Goal: Check status: Check status

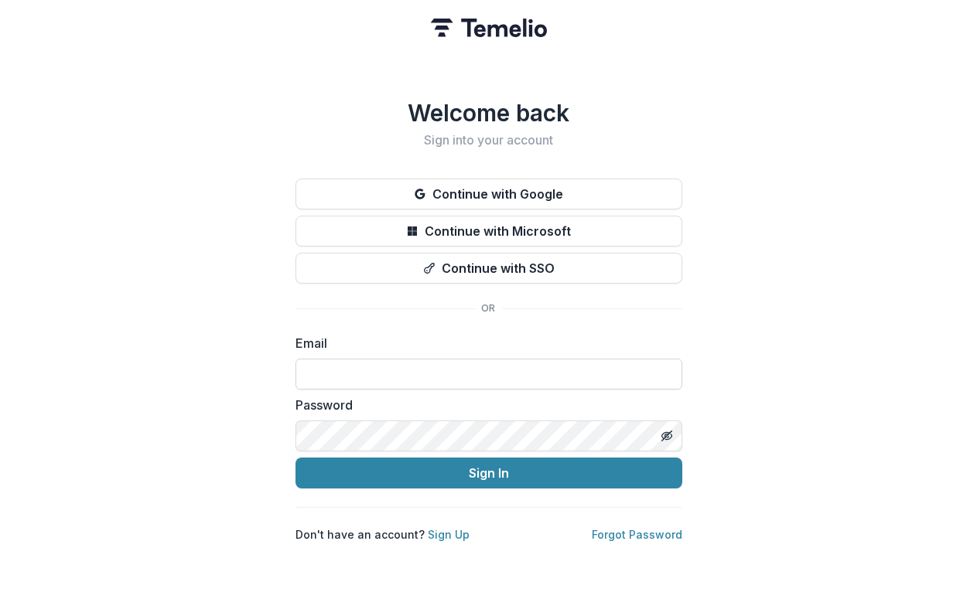
click at [514, 377] on input at bounding box center [488, 374] width 387 height 31
click at [359, 362] on input at bounding box center [488, 374] width 387 height 31
click at [354, 367] on input at bounding box center [488, 374] width 387 height 31
type input "**********"
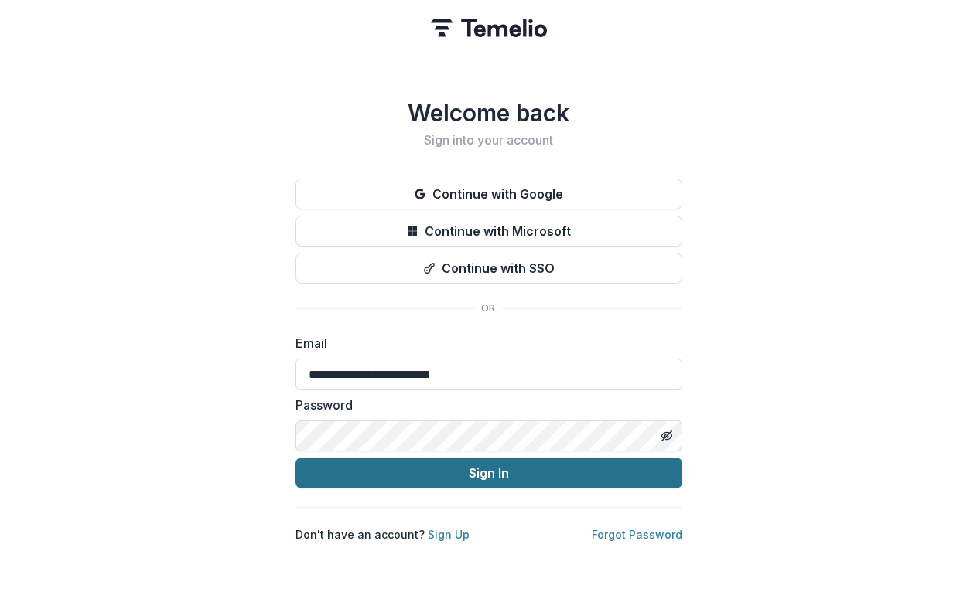
click at [442, 462] on button "Sign In" at bounding box center [488, 473] width 387 height 31
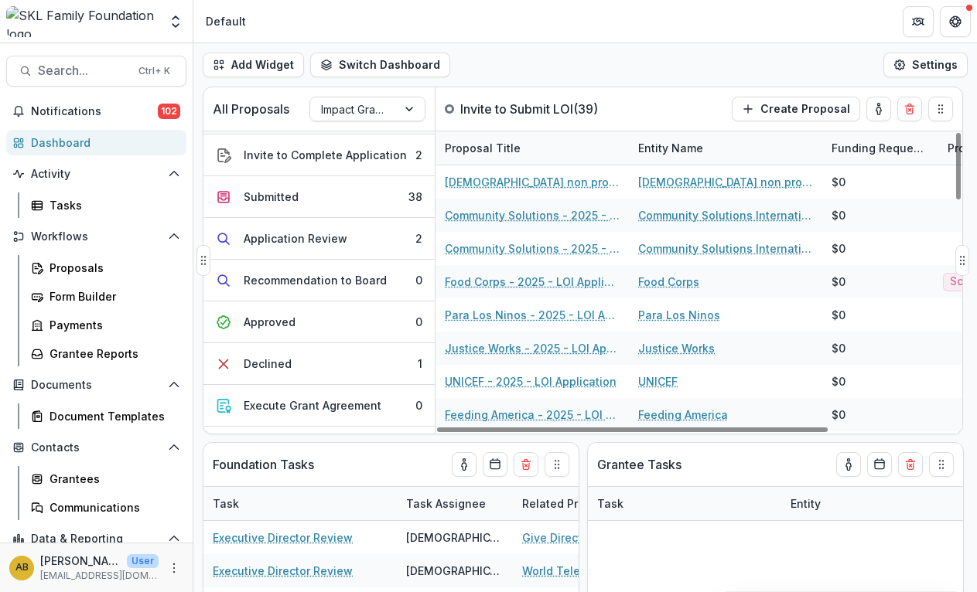
scroll to position [309, 0]
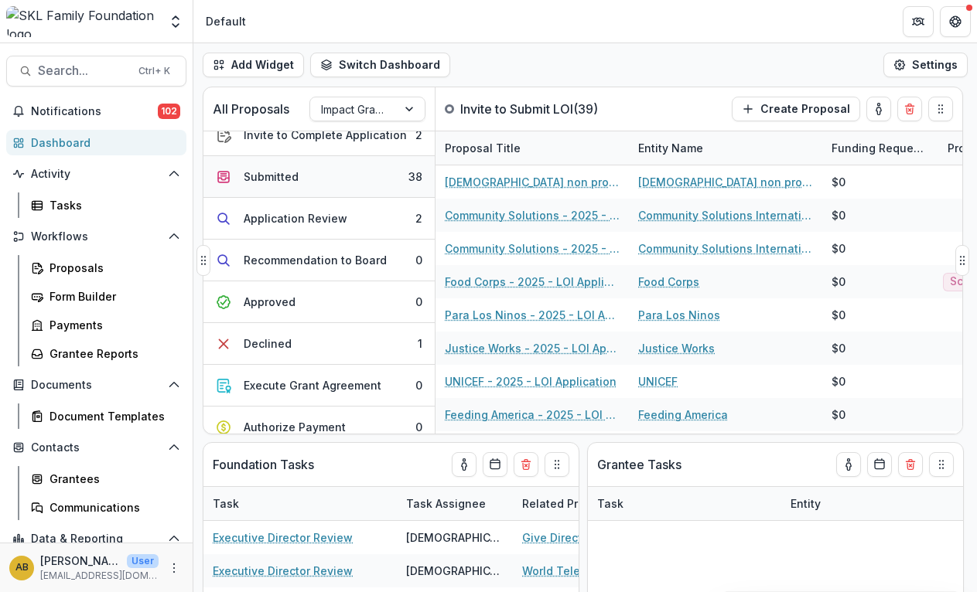
click at [288, 167] on button "Submitted 38" at bounding box center [318, 177] width 231 height 42
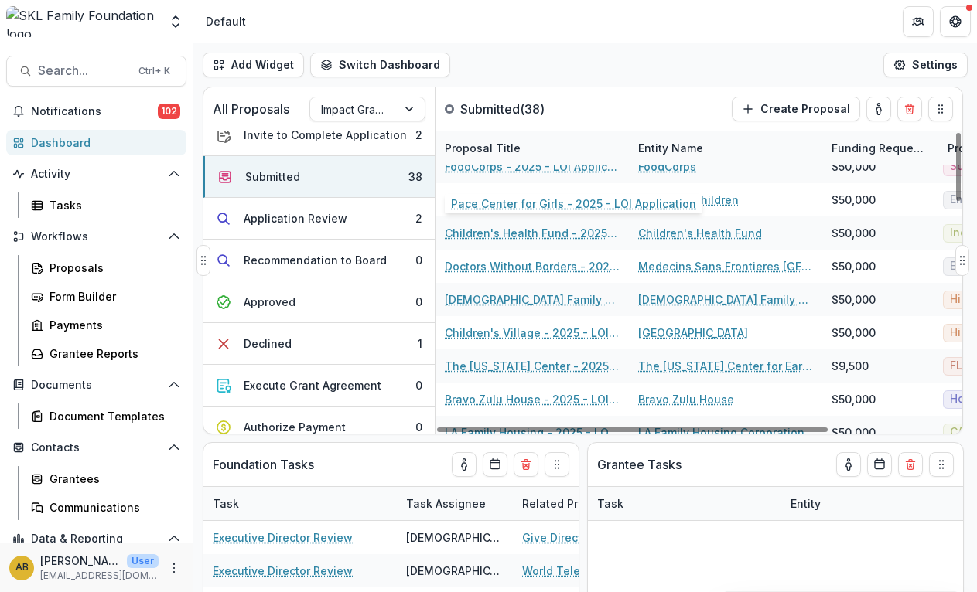
scroll to position [155, 0]
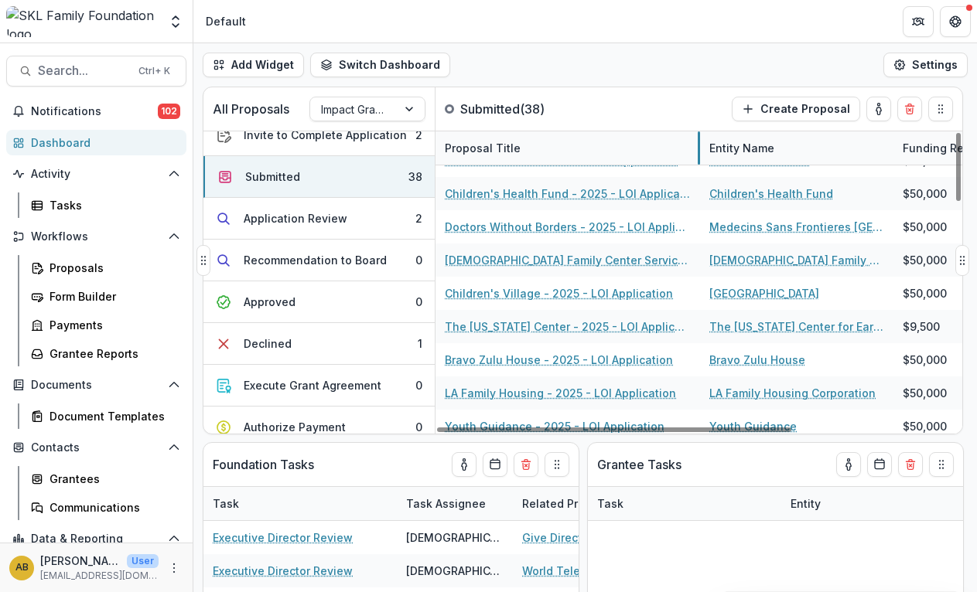
drag, startPoint x: 627, startPoint y: 150, endPoint x: 698, endPoint y: 151, distance: 71.2
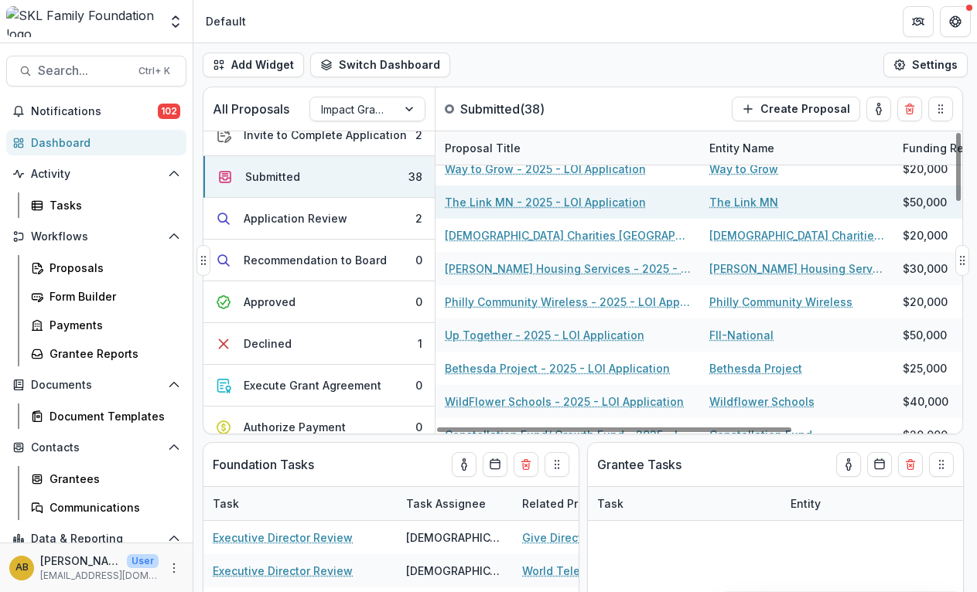
scroll to position [851, 0]
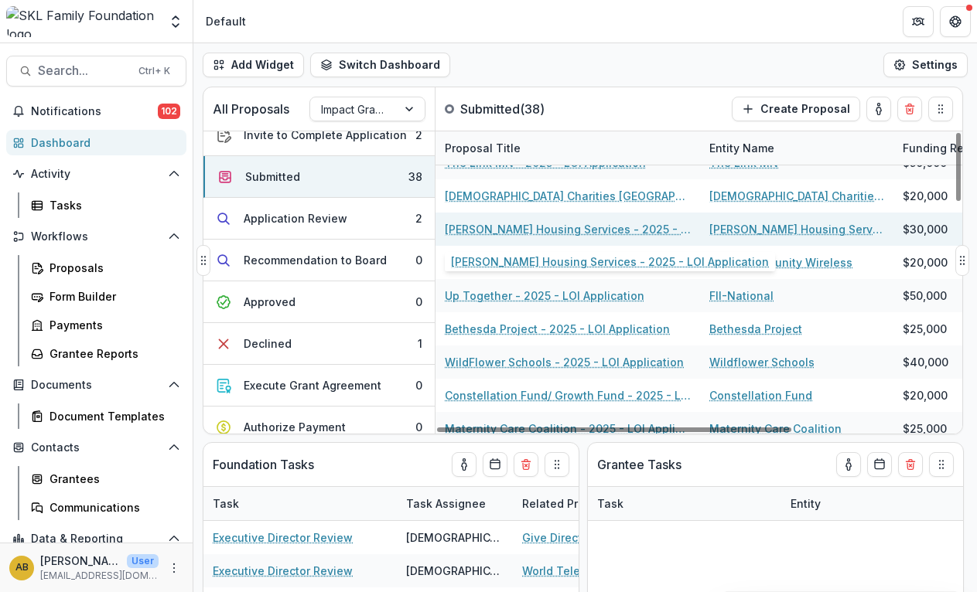
click at [633, 227] on link "[PERSON_NAME] Housing Services - 2025 - LOI Application" at bounding box center [568, 229] width 246 height 16
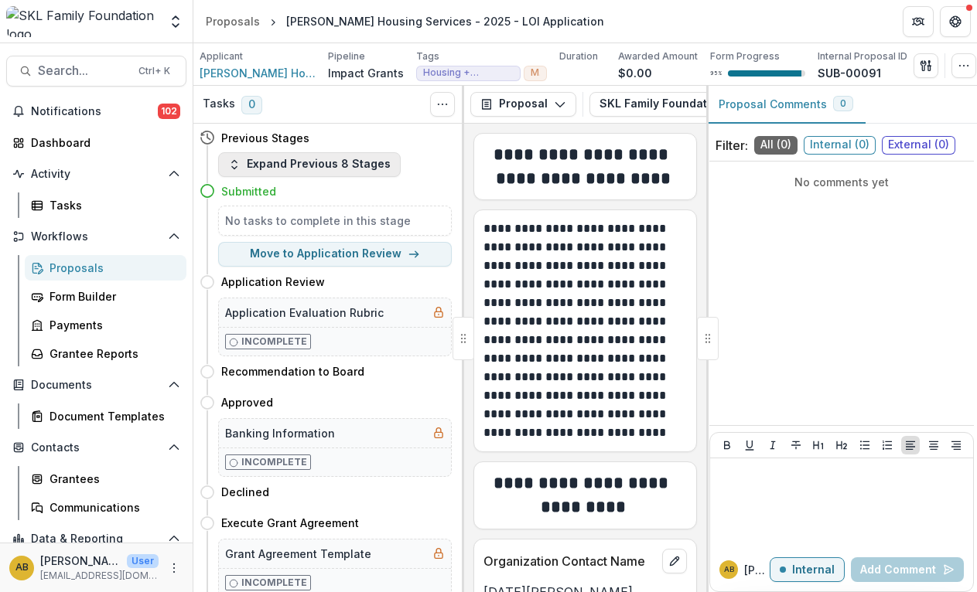
click at [307, 163] on button "Expand Previous 8 Stages" at bounding box center [309, 164] width 183 height 25
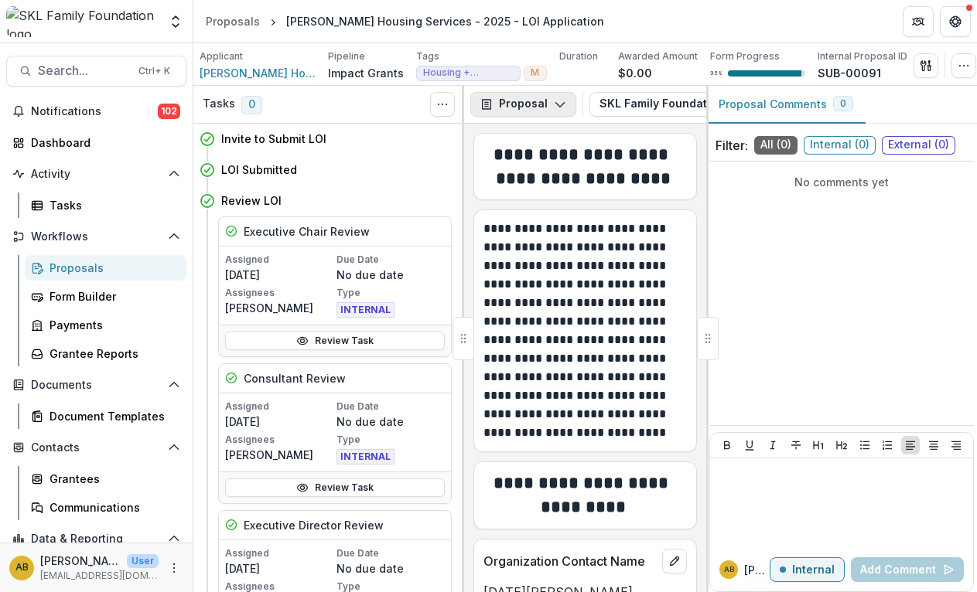
click at [558, 101] on icon "button" at bounding box center [560, 104] width 12 height 12
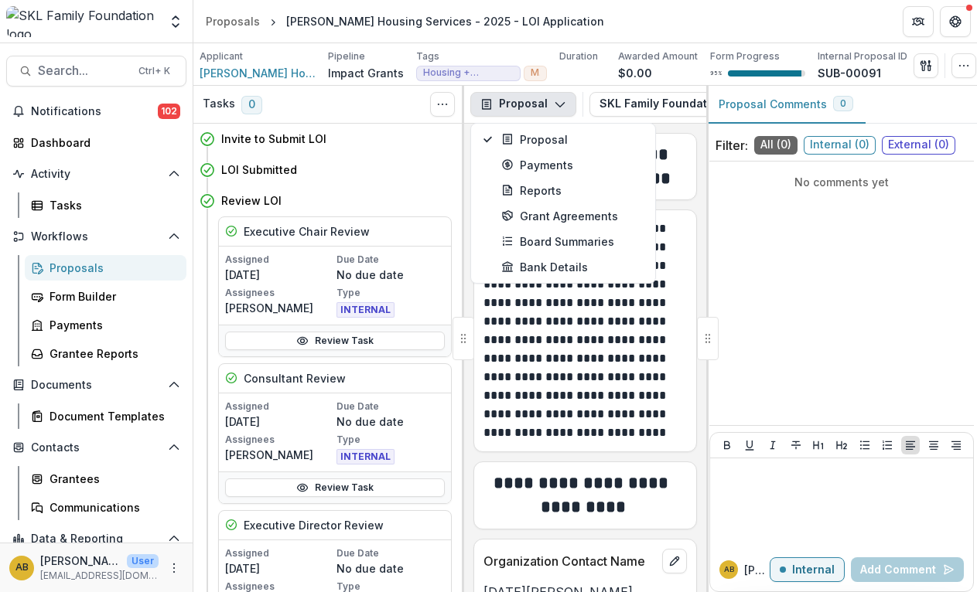
click at [549, 103] on button "Proposal" at bounding box center [523, 104] width 106 height 25
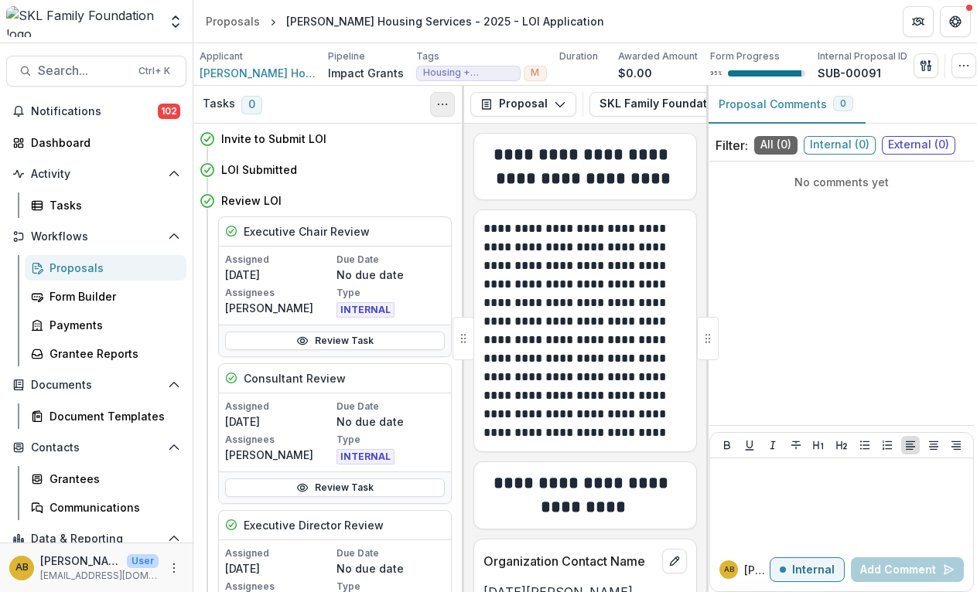
click at [437, 107] on icon "Toggle View Cancelled Tasks" at bounding box center [442, 104] width 12 height 12
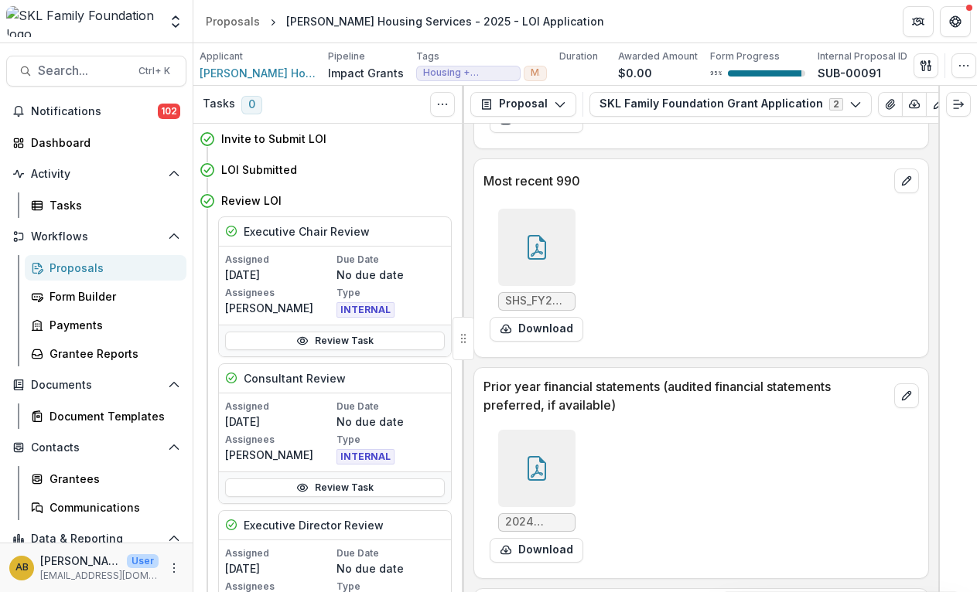
scroll to position [18590, 0]
click at [518, 541] on button "Download" at bounding box center [537, 551] width 94 height 25
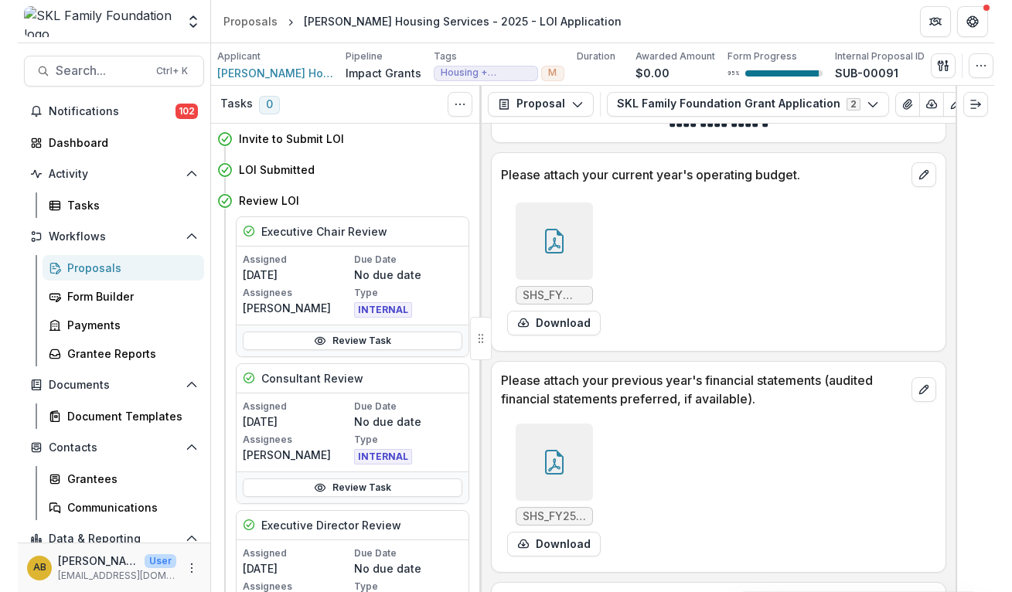
scroll to position [15729, 0]
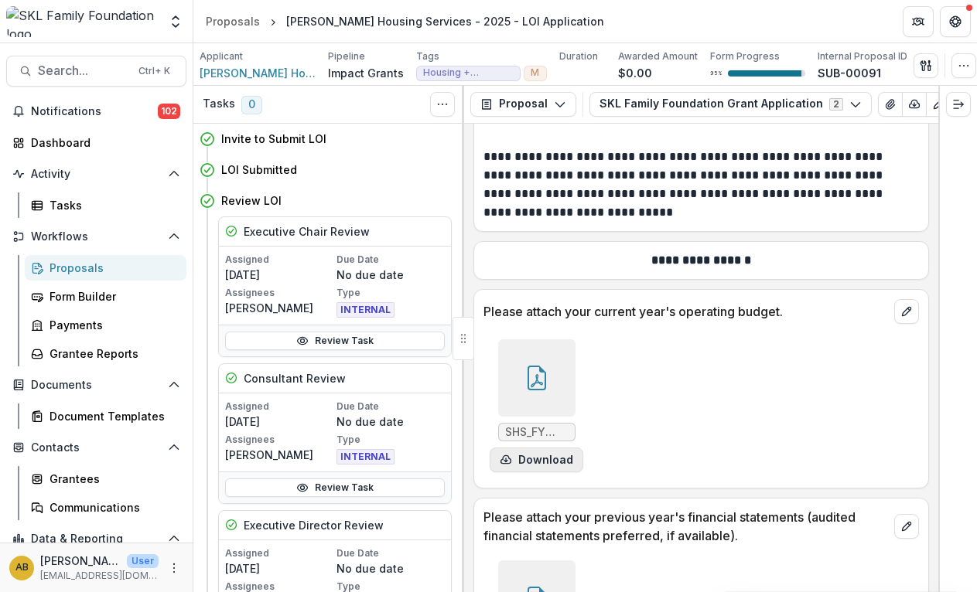
click at [517, 448] on button "Download" at bounding box center [537, 460] width 94 height 25
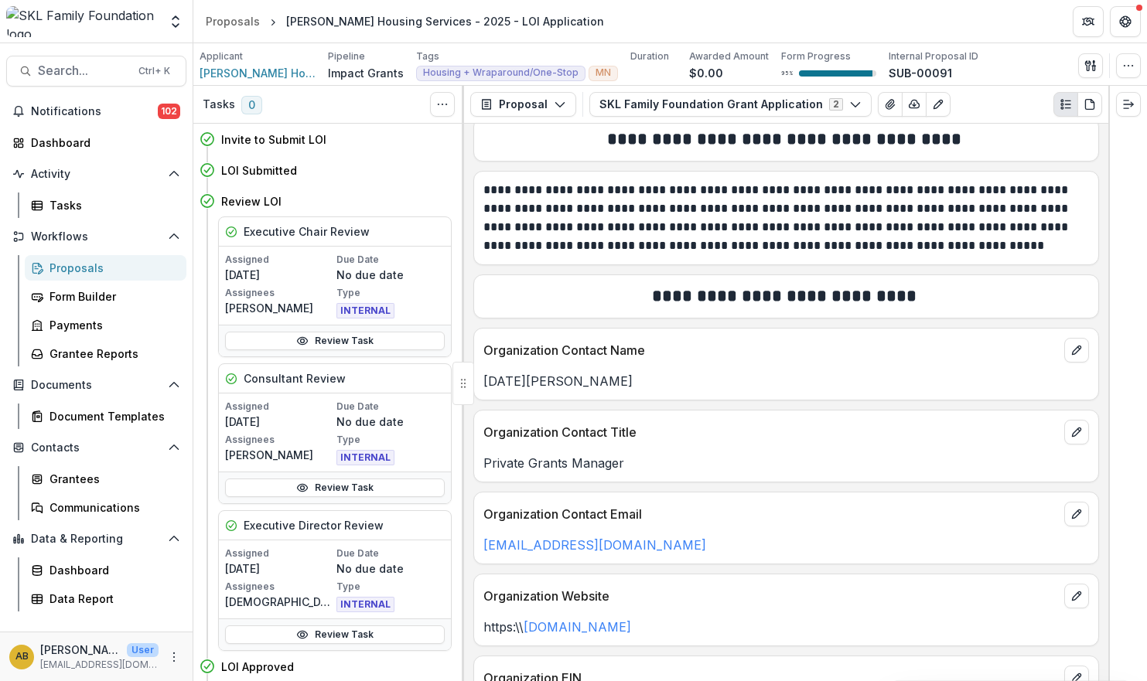
scroll to position [0, 0]
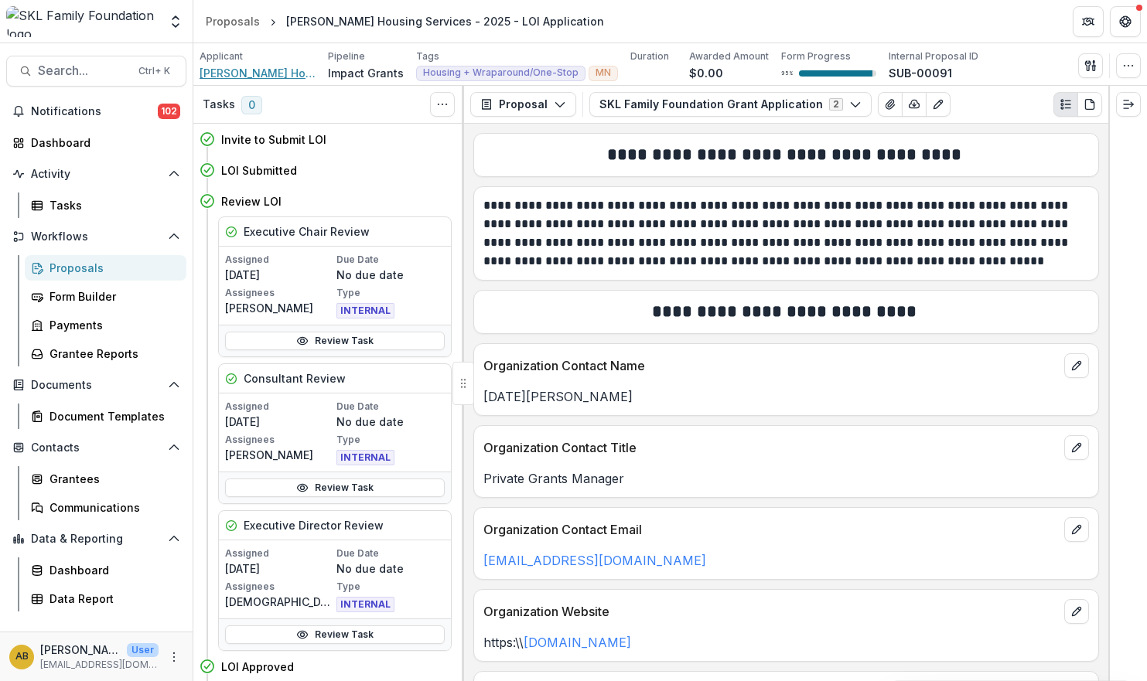
click at [252, 79] on span "[PERSON_NAME] Housing Services, Inc." at bounding box center [258, 73] width 116 height 16
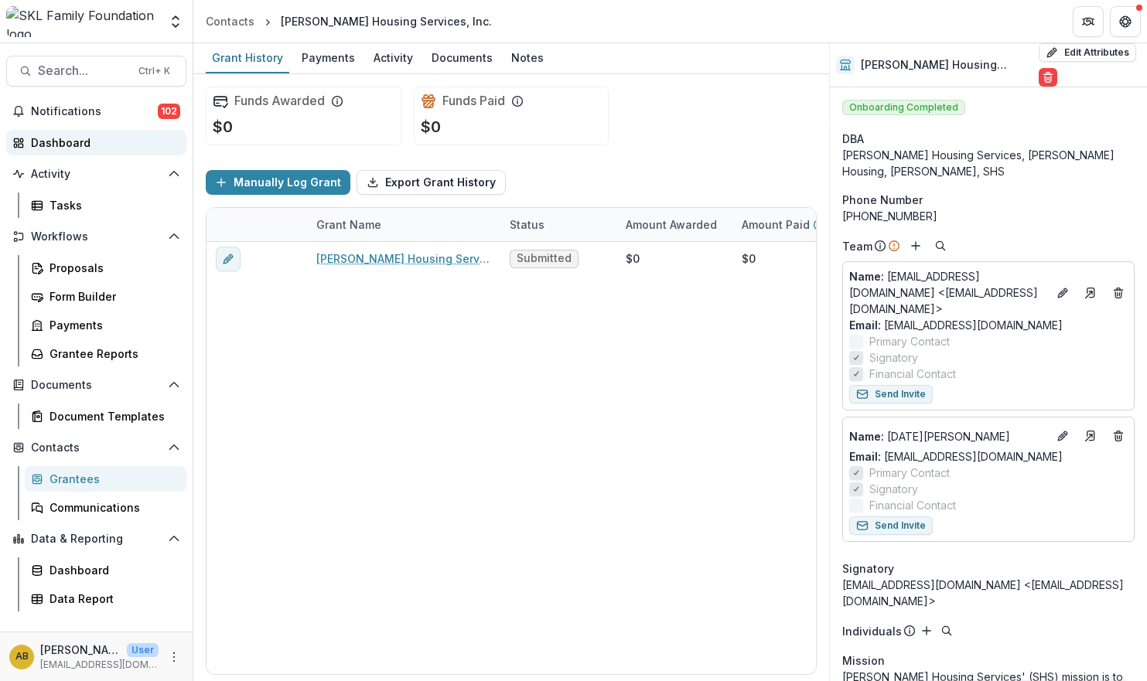
click at [49, 145] on div "Dashboard" at bounding box center [102, 143] width 143 height 16
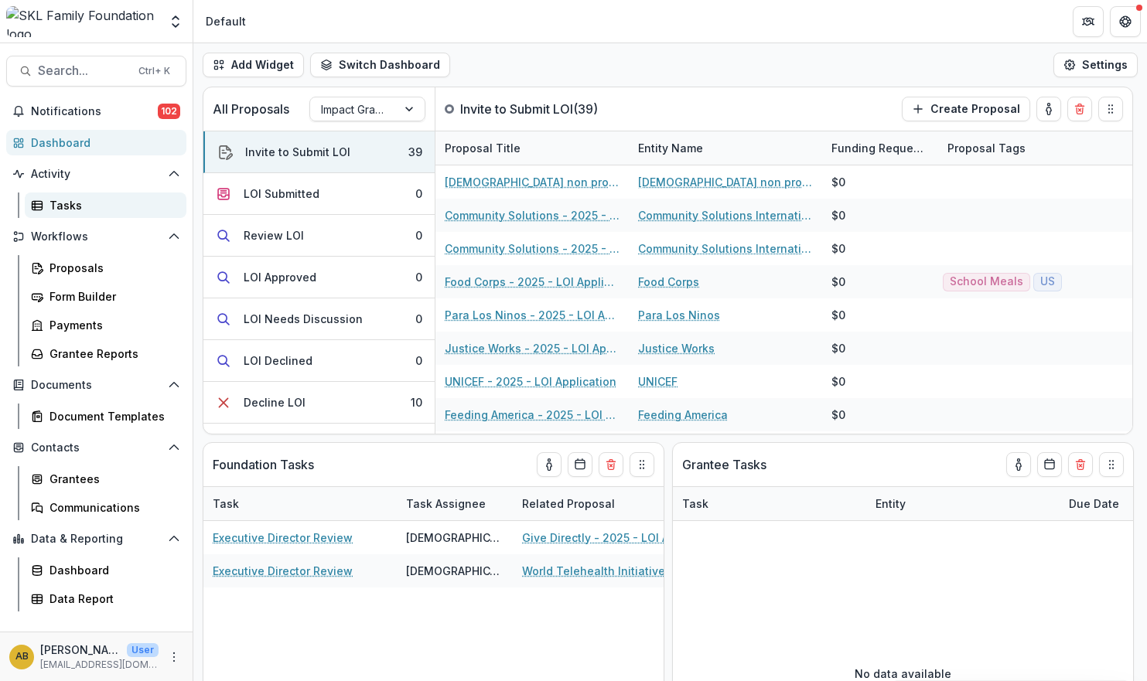
click at [108, 195] on link "Tasks" at bounding box center [106, 206] width 162 height 26
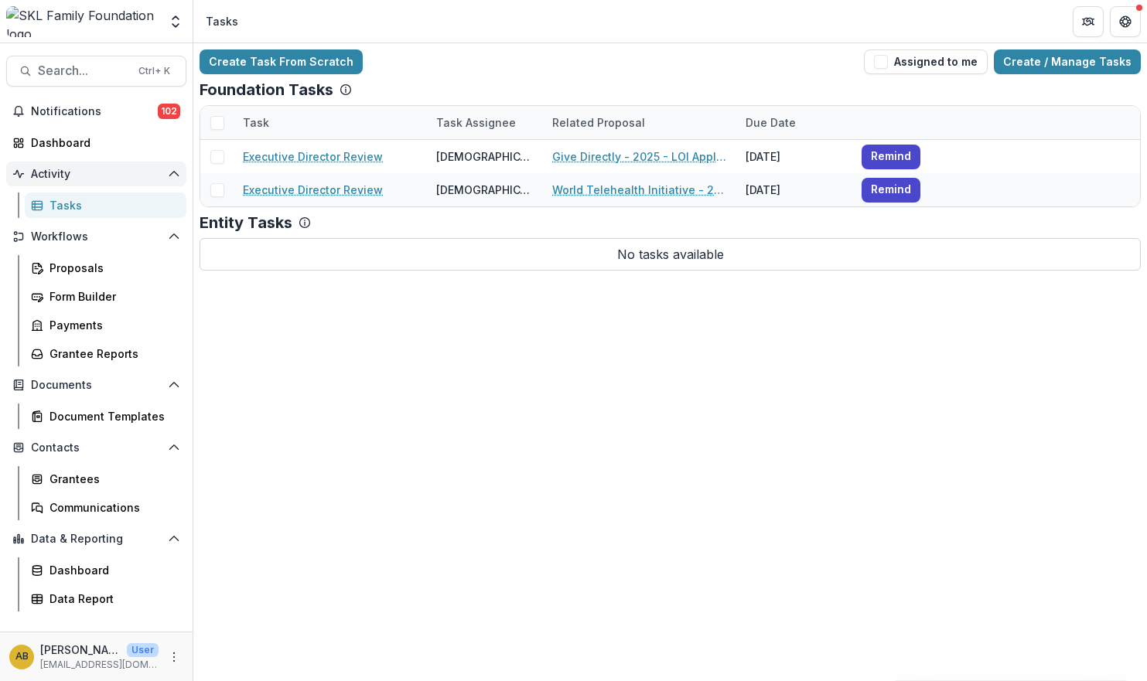
click at [172, 183] on button "Activity" at bounding box center [96, 174] width 180 height 25
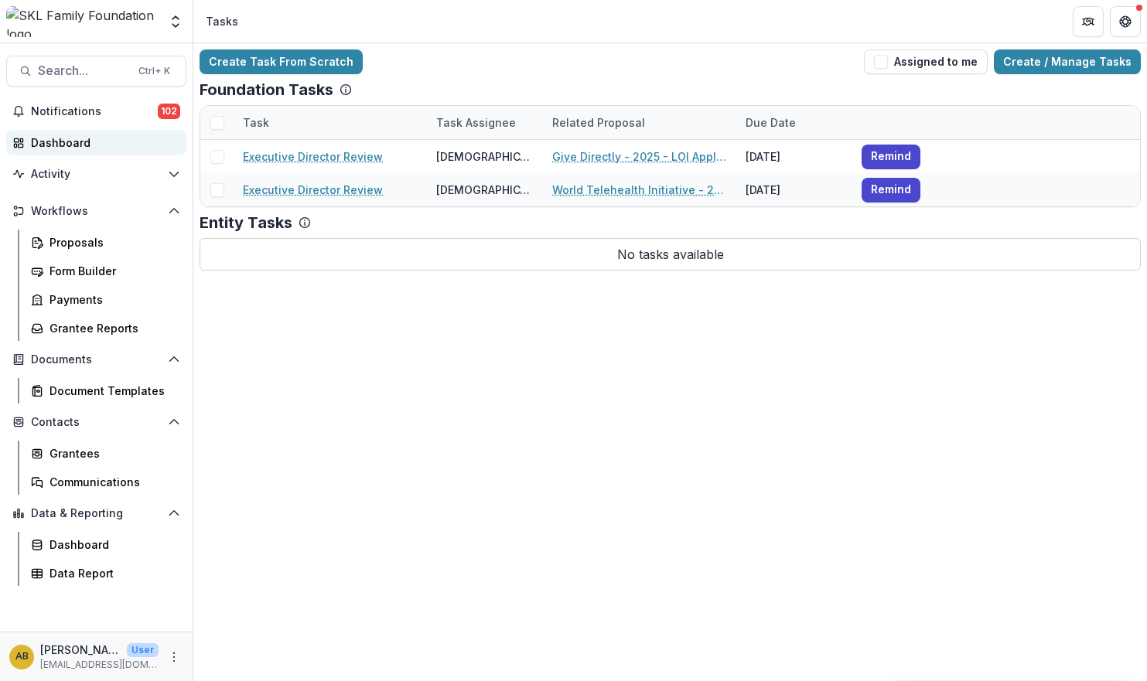
click at [53, 144] on div "Dashboard" at bounding box center [102, 143] width 143 height 16
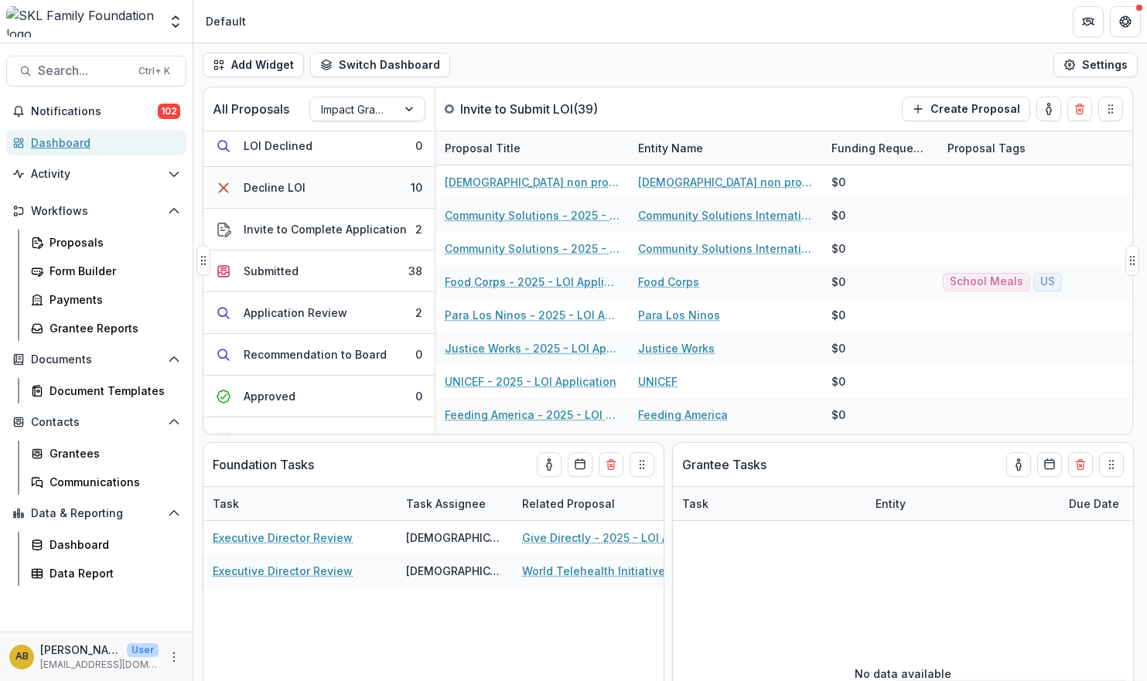
scroll to position [232, 0]
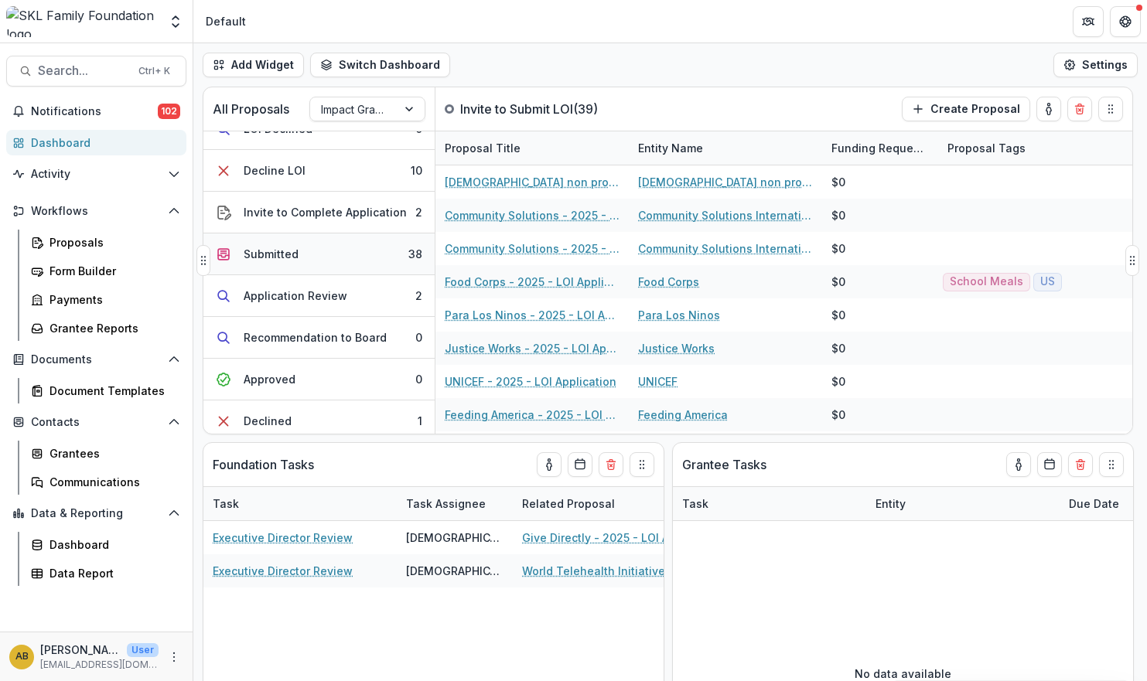
click at [288, 251] on div "Submitted" at bounding box center [271, 254] width 55 height 16
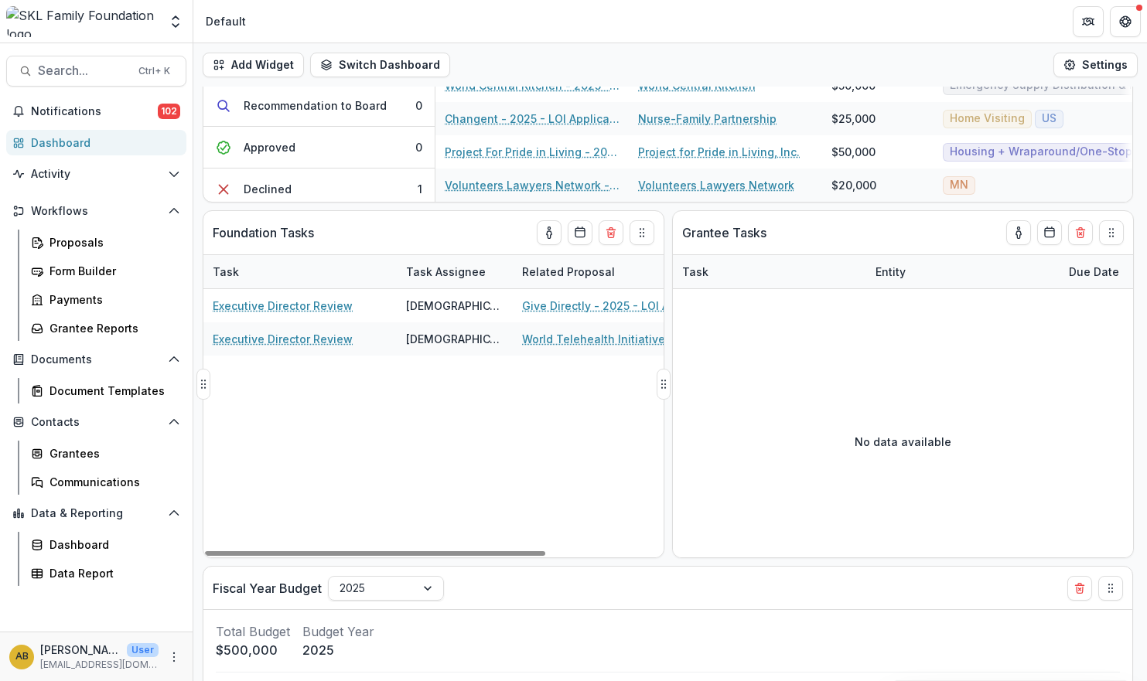
scroll to position [155, 0]
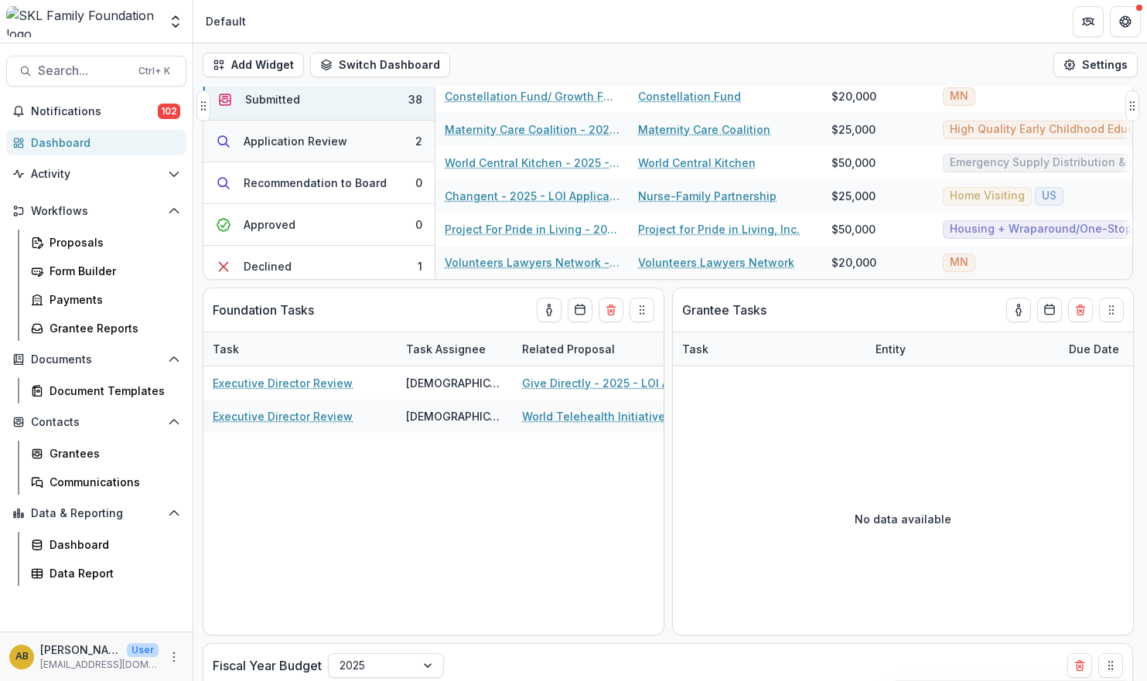
click at [269, 135] on div "Application Review" at bounding box center [296, 141] width 104 height 16
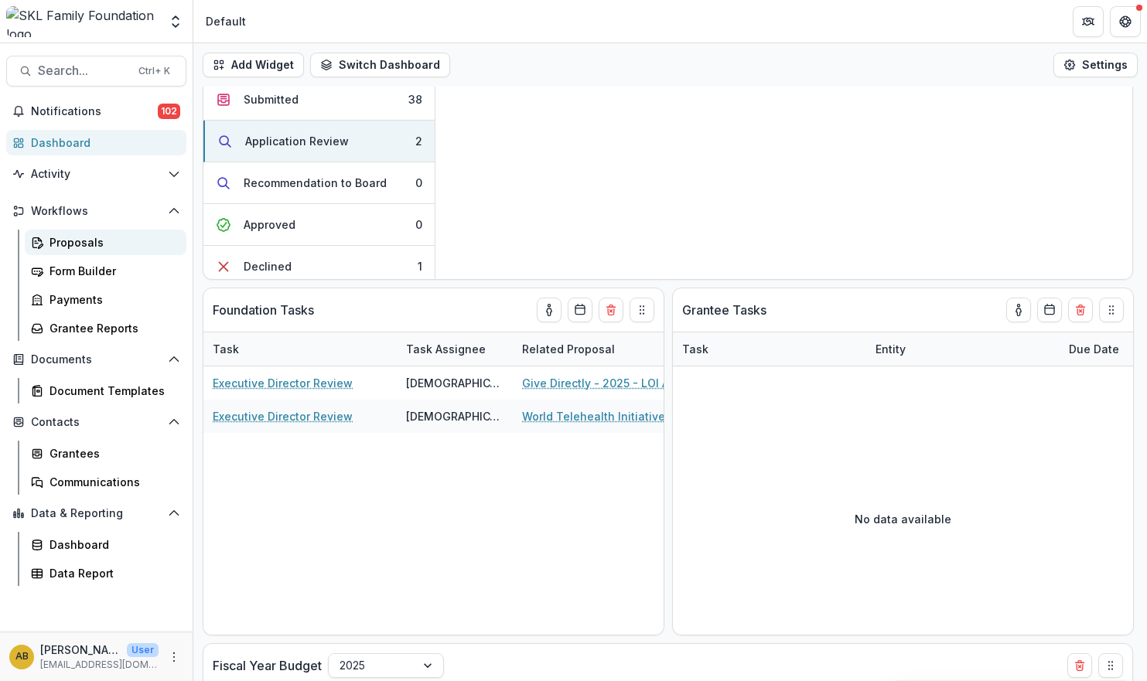
click at [79, 241] on div "Proposals" at bounding box center [111, 242] width 125 height 16
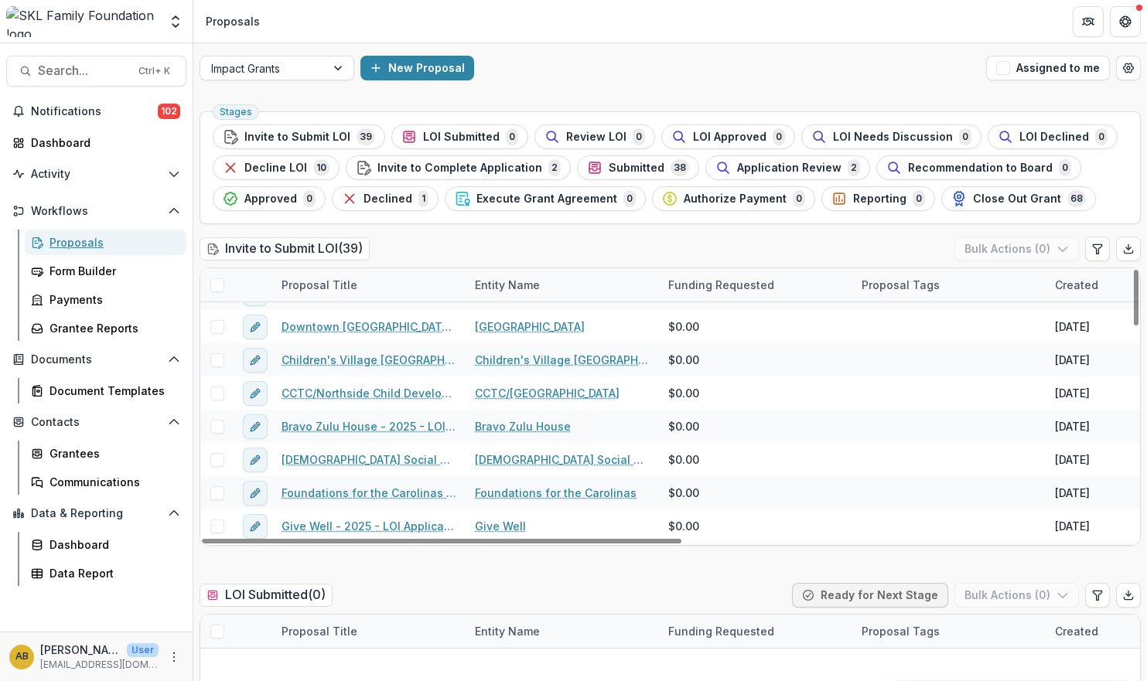
scroll to position [928, 0]
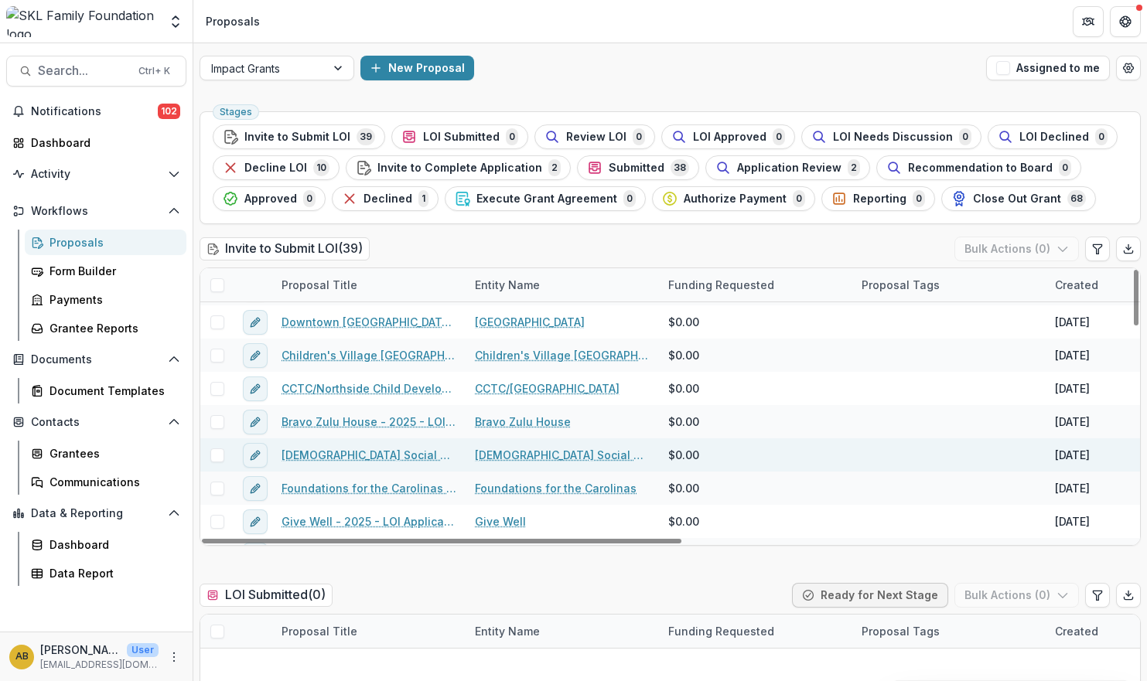
click at [403, 457] on link "[DEMOGRAPHIC_DATA] Social Services - 2025 - LOI Application" at bounding box center [369, 455] width 175 height 16
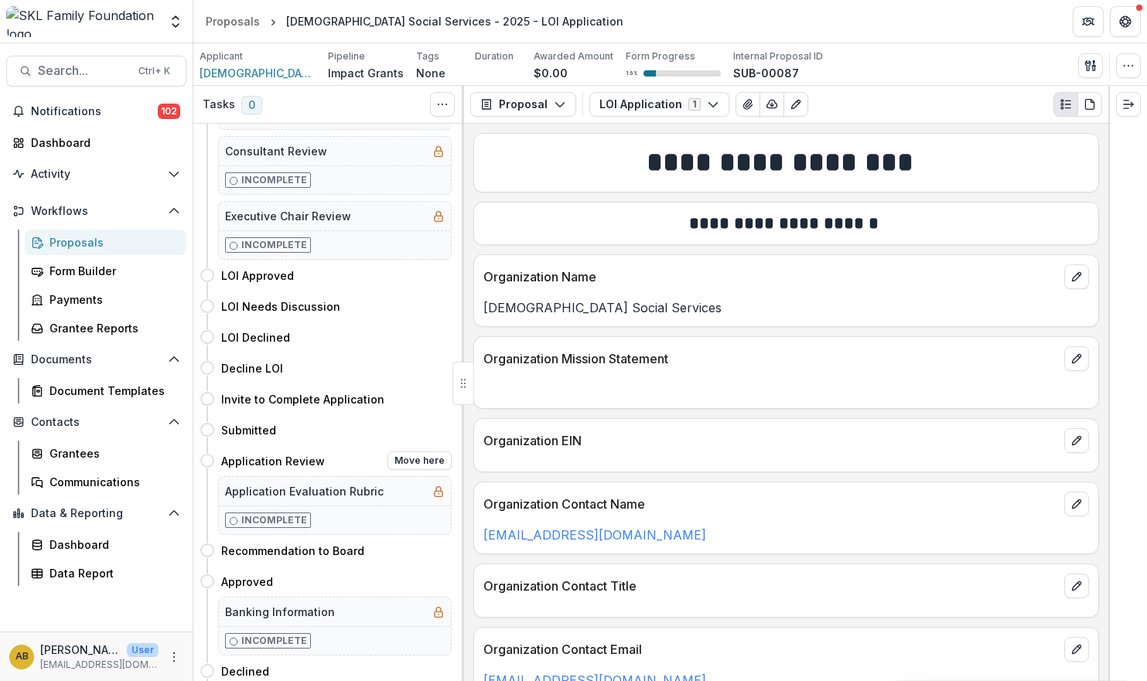
scroll to position [232, 0]
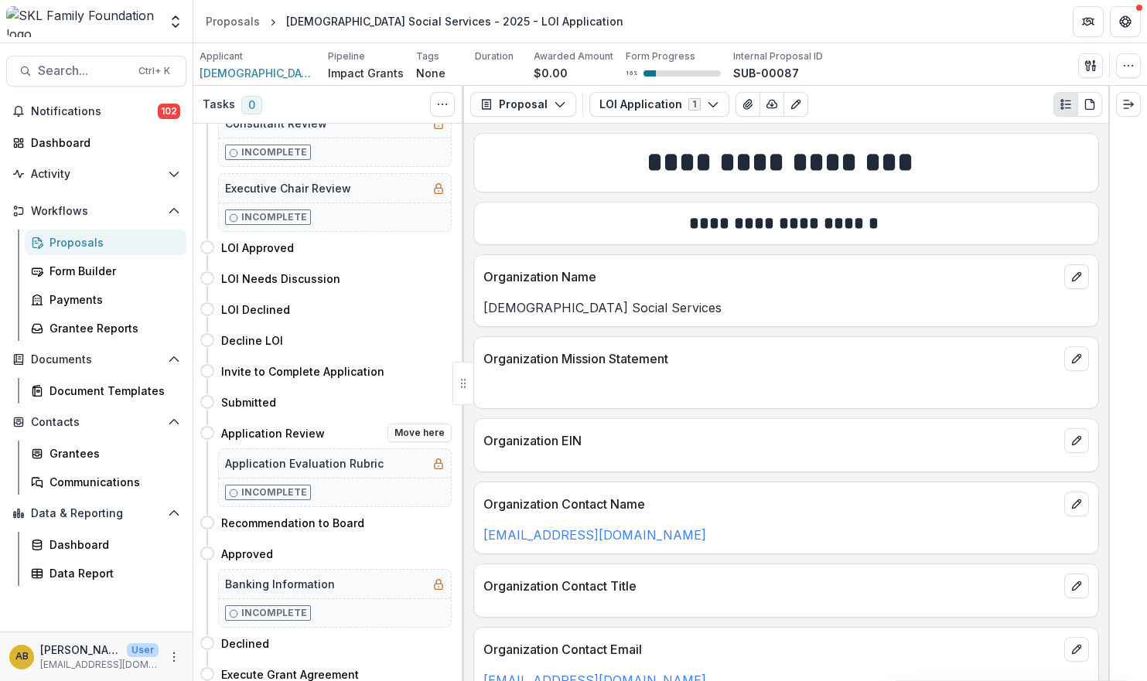
click at [275, 459] on h5 "Application Evaluation Rubric" at bounding box center [304, 464] width 159 height 16
